Goal: Information Seeking & Learning: Learn about a topic

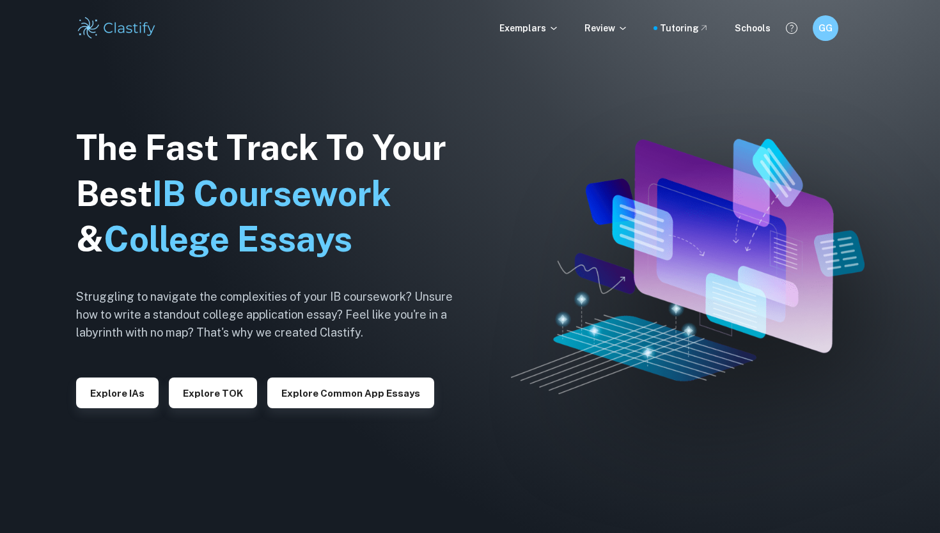
click at [108, 25] on img at bounding box center [116, 28] width 81 height 26
click at [841, 27] on div "GG" at bounding box center [837, 28] width 53 height 27
click at [826, 33] on h6 "GG" at bounding box center [824, 28] width 15 height 15
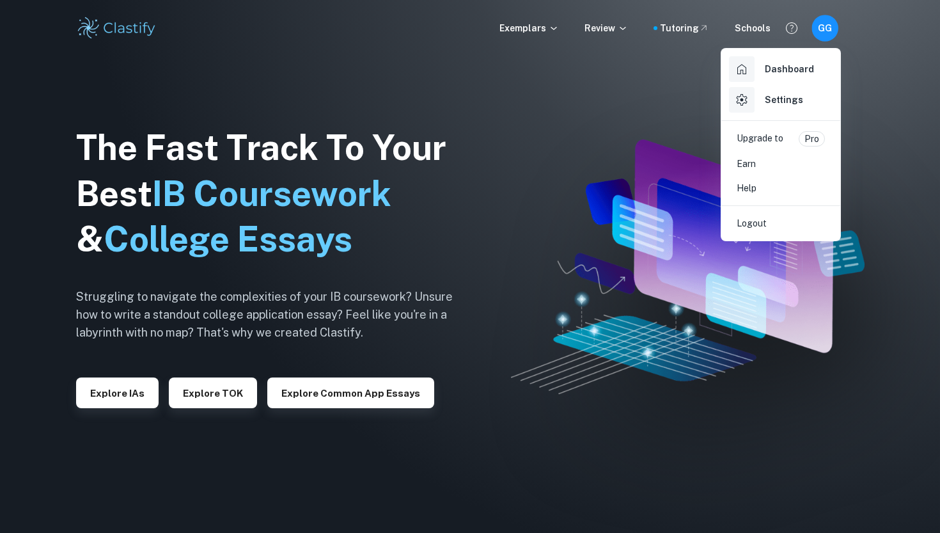
click at [826, 33] on div at bounding box center [470, 266] width 940 height 533
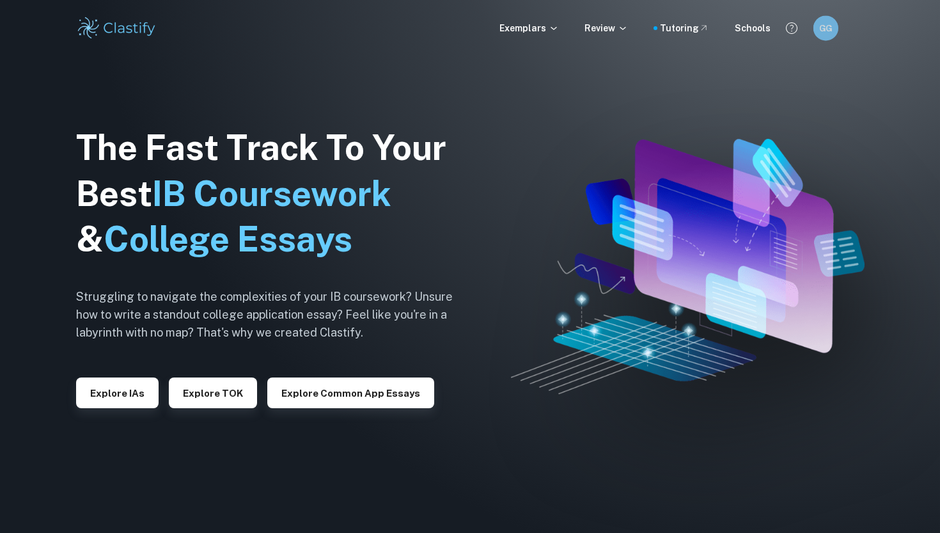
click at [819, 22] on h6 "GG" at bounding box center [825, 28] width 15 height 14
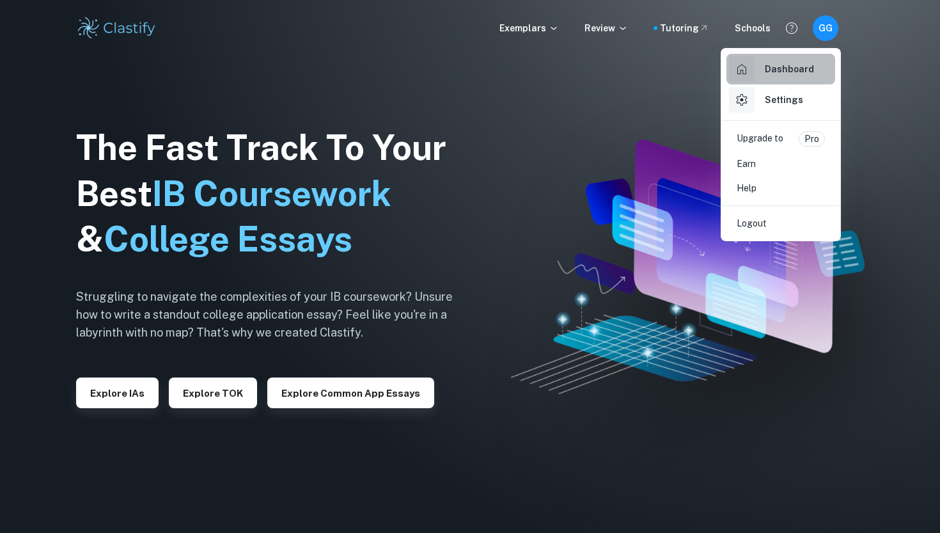
click at [777, 71] on h6 "Dashboard" at bounding box center [789, 69] width 49 height 14
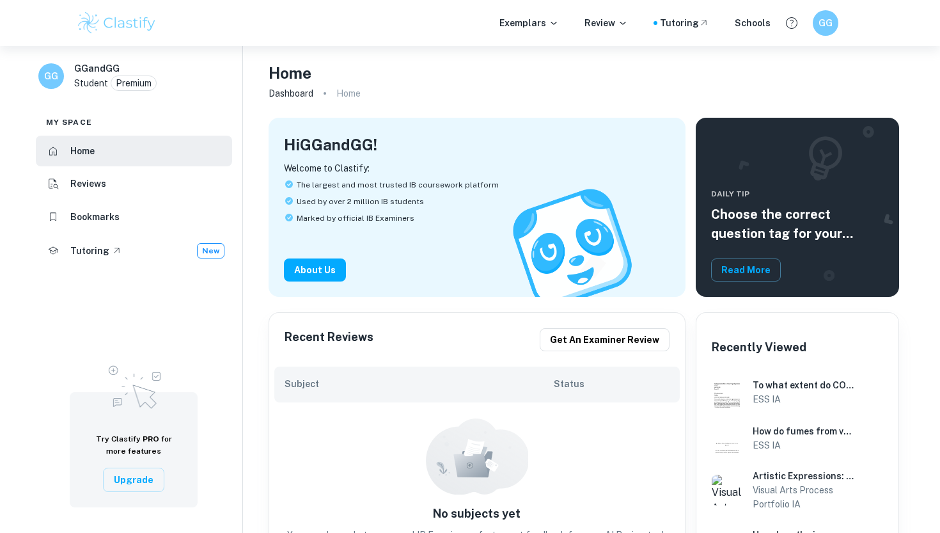
click at [91, 197] on li "Reviews" at bounding box center [134, 184] width 196 height 31
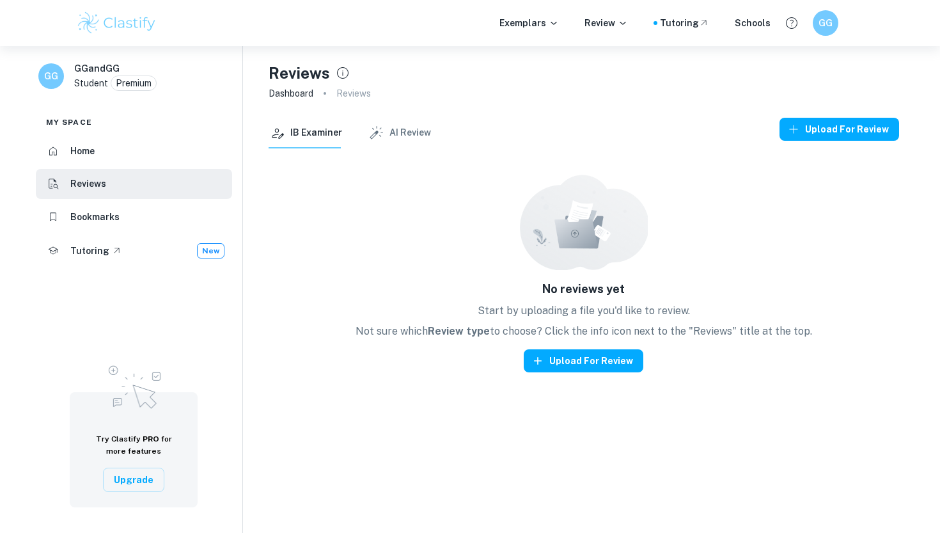
click at [93, 224] on li "Bookmarks" at bounding box center [134, 216] width 196 height 31
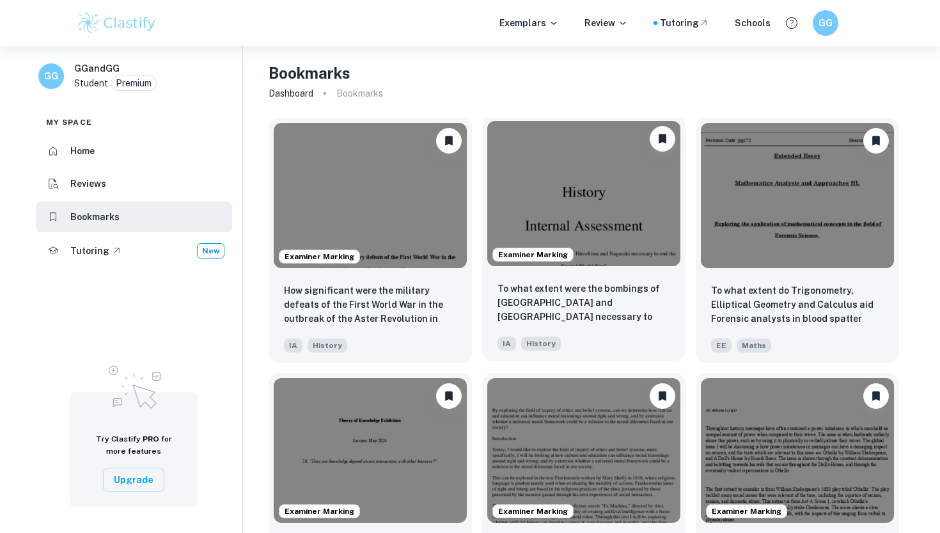
click at [608, 245] on img at bounding box center [583, 193] width 193 height 145
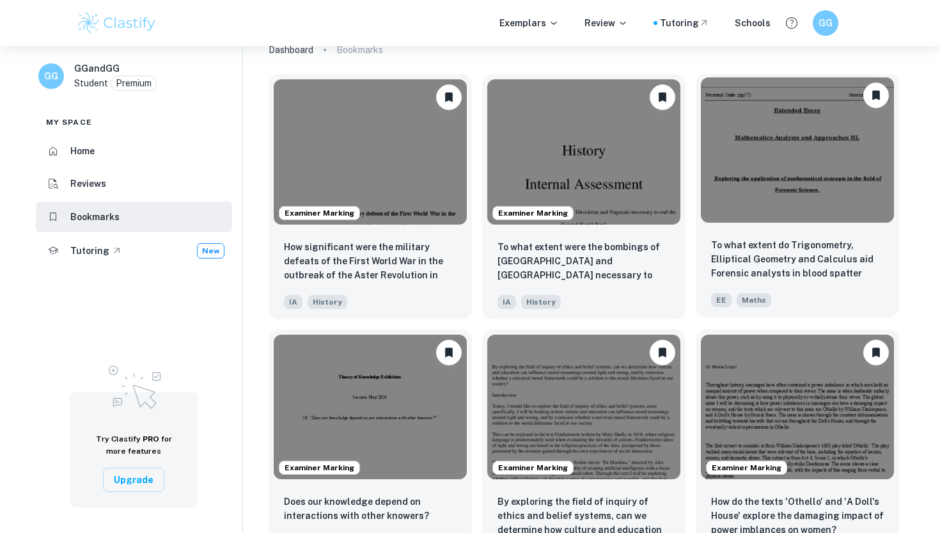
scroll to position [46, 0]
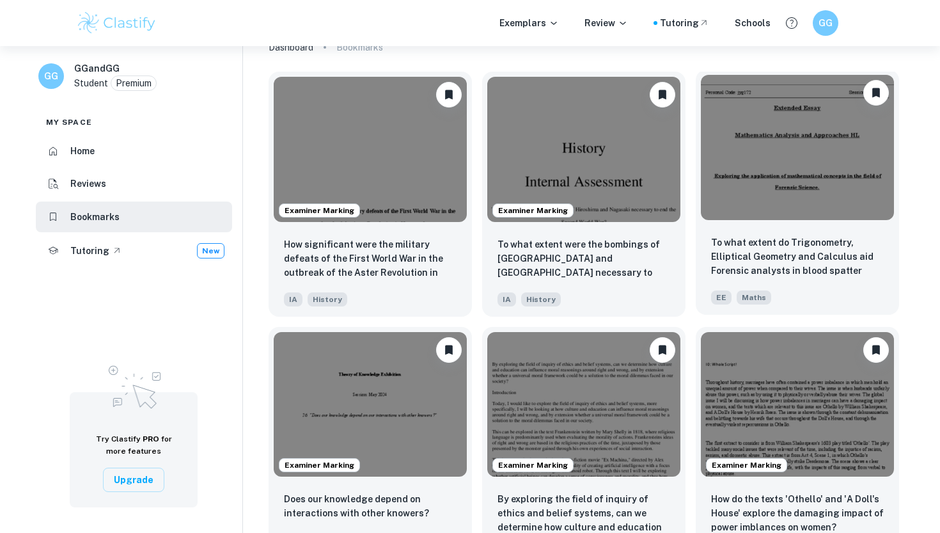
click at [841, 132] on img at bounding box center [797, 147] width 193 height 145
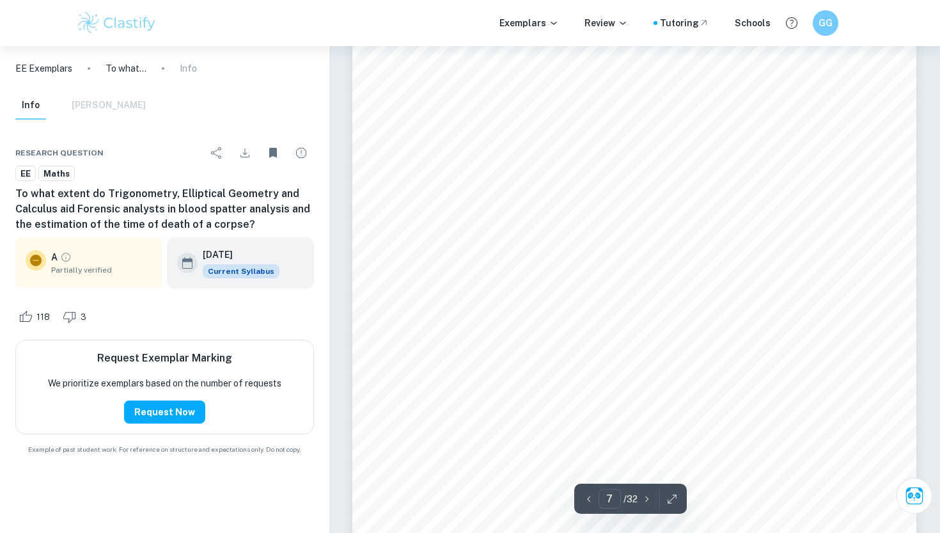
scroll to position [5399, 0]
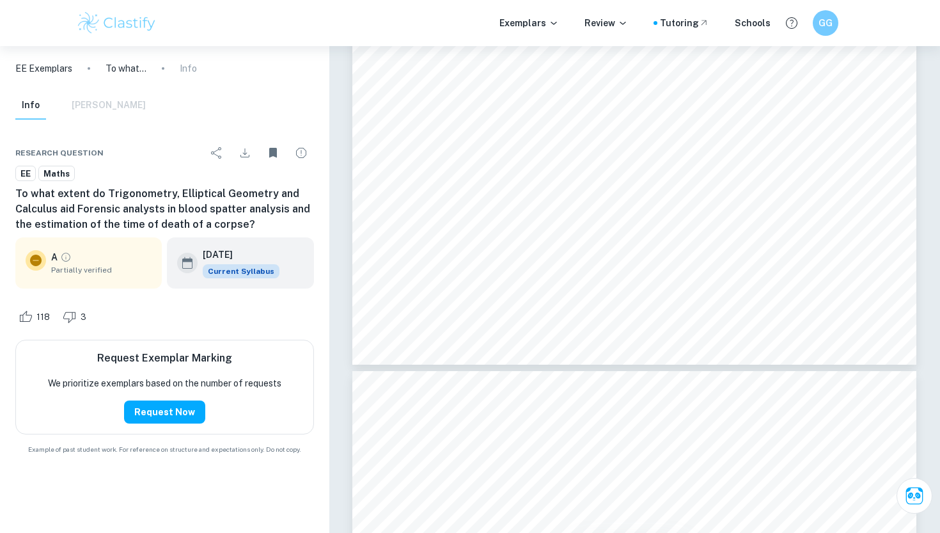
click at [148, 173] on div "EE Maths" at bounding box center [164, 174] width 299 height 16
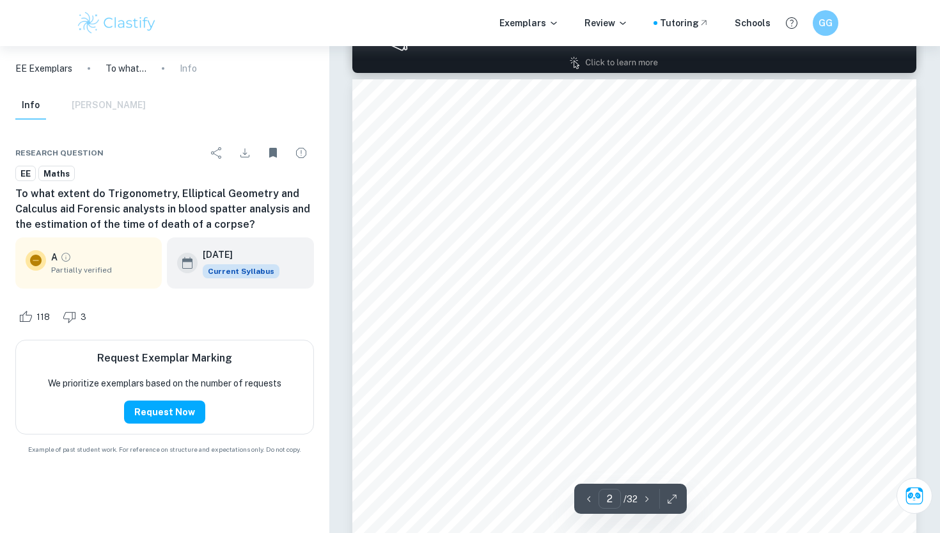
scroll to position [1103, 0]
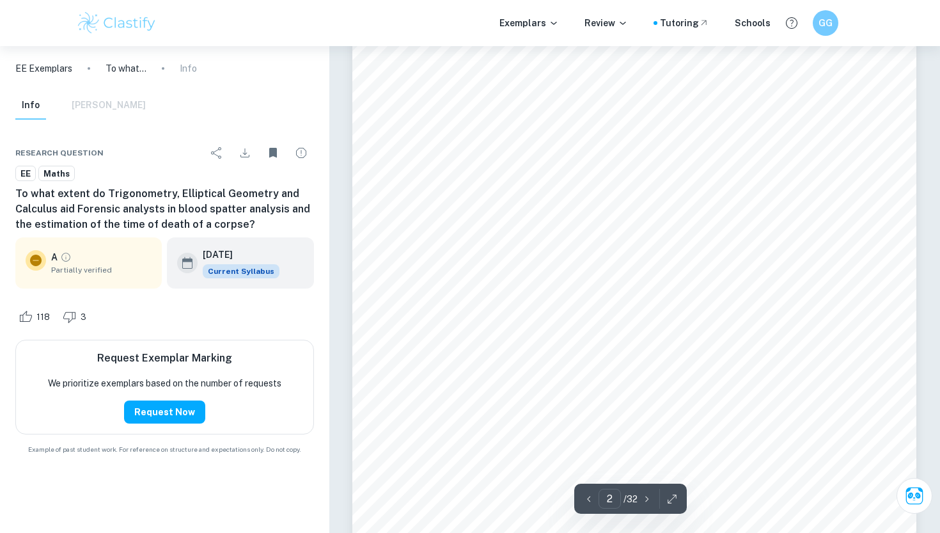
click at [65, 256] on icon "Grade partially verified" at bounding box center [66, 257] width 12 height 12
type input "1"
click at [113, 74] on p "To what extent do Trigonometry, Elliptical Geometry and Calculus aid Forensic a…" at bounding box center [125, 68] width 41 height 14
click at [185, 71] on p "Info" at bounding box center [188, 68] width 17 height 14
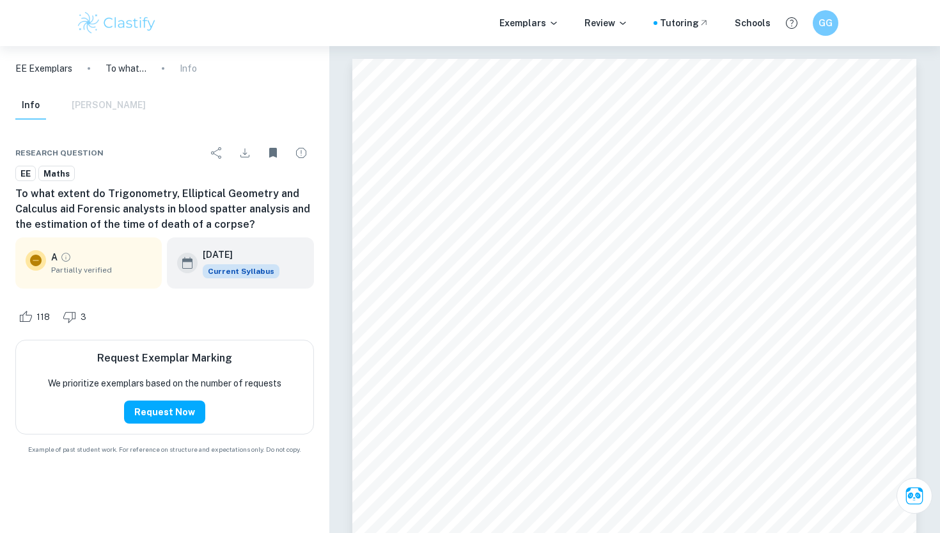
click at [34, 78] on div "EE Exemplars To what extent do Trigonometry, Elliptical Geometry and Calculus a…" at bounding box center [164, 68] width 329 height 45
click at [35, 71] on p "EE Exemplars" at bounding box center [43, 68] width 57 height 14
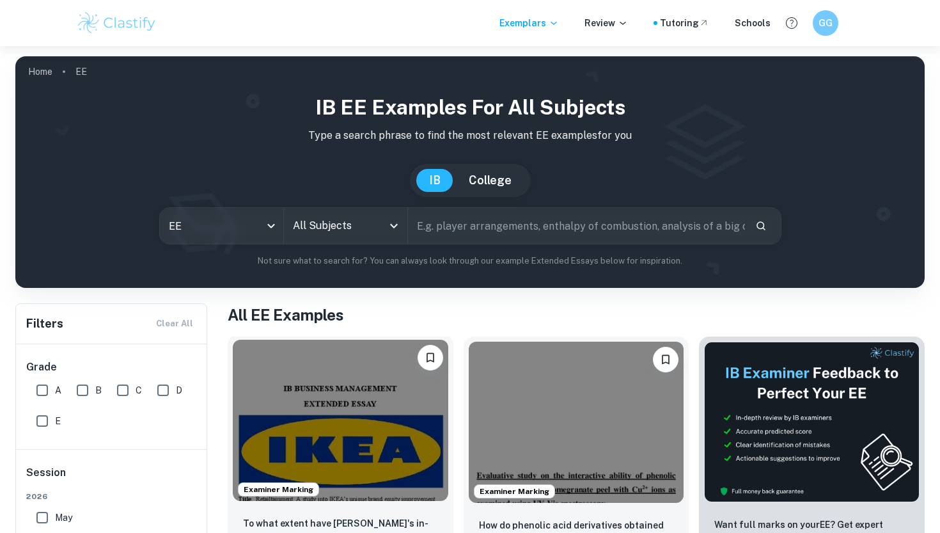
scroll to position [552, 0]
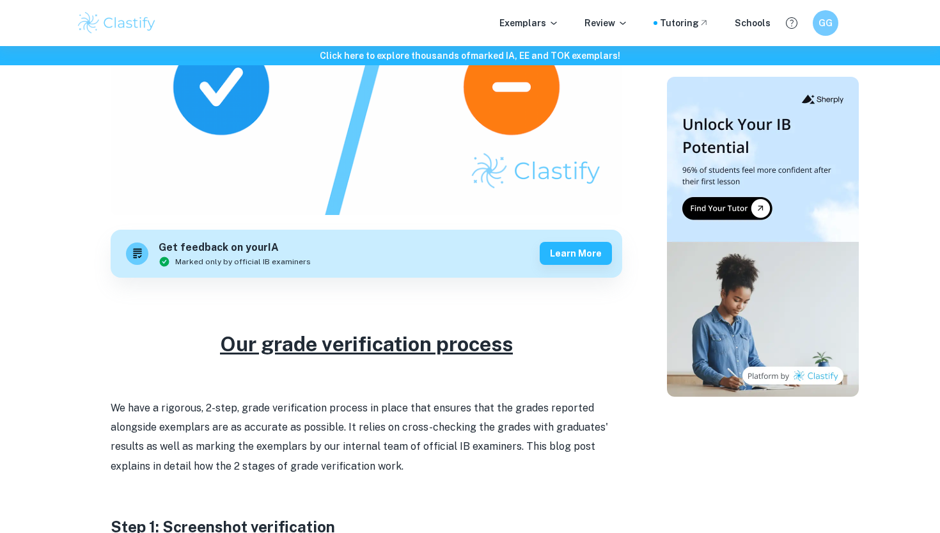
scroll to position [485, 0]
